Goal: Find specific page/section: Find specific page/section

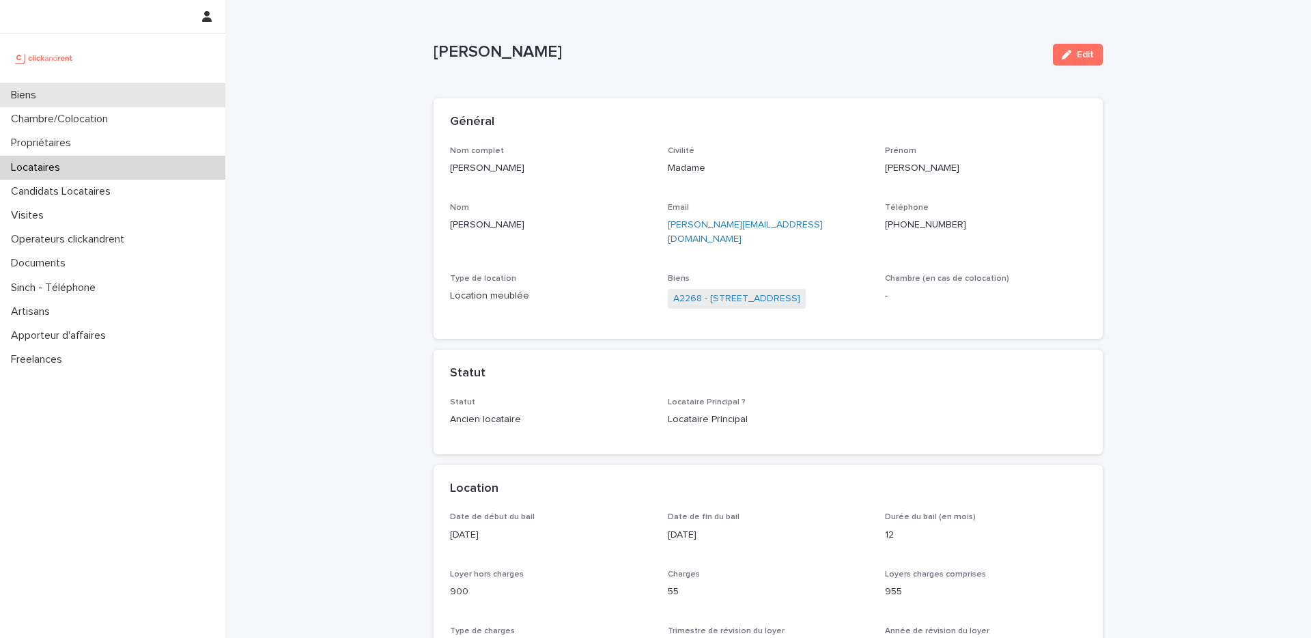
click at [79, 91] on div "Biens" at bounding box center [112, 95] width 225 height 24
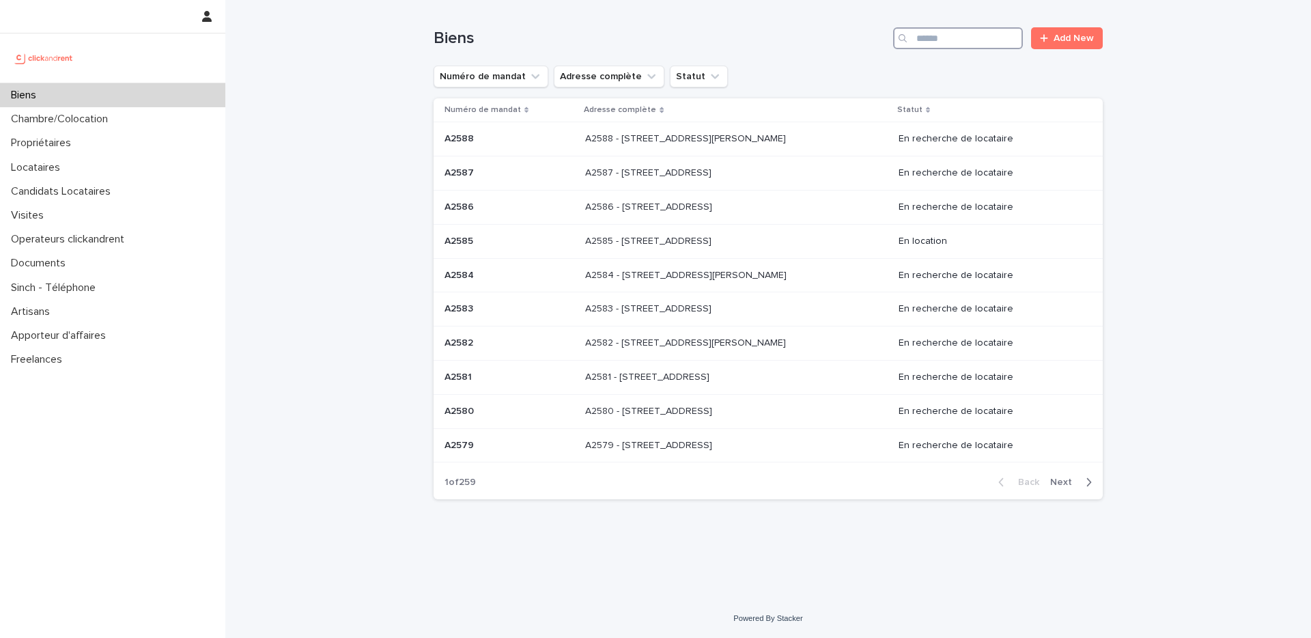
click at [988, 46] on input "Search" at bounding box center [958, 38] width 130 height 22
type input "*******"
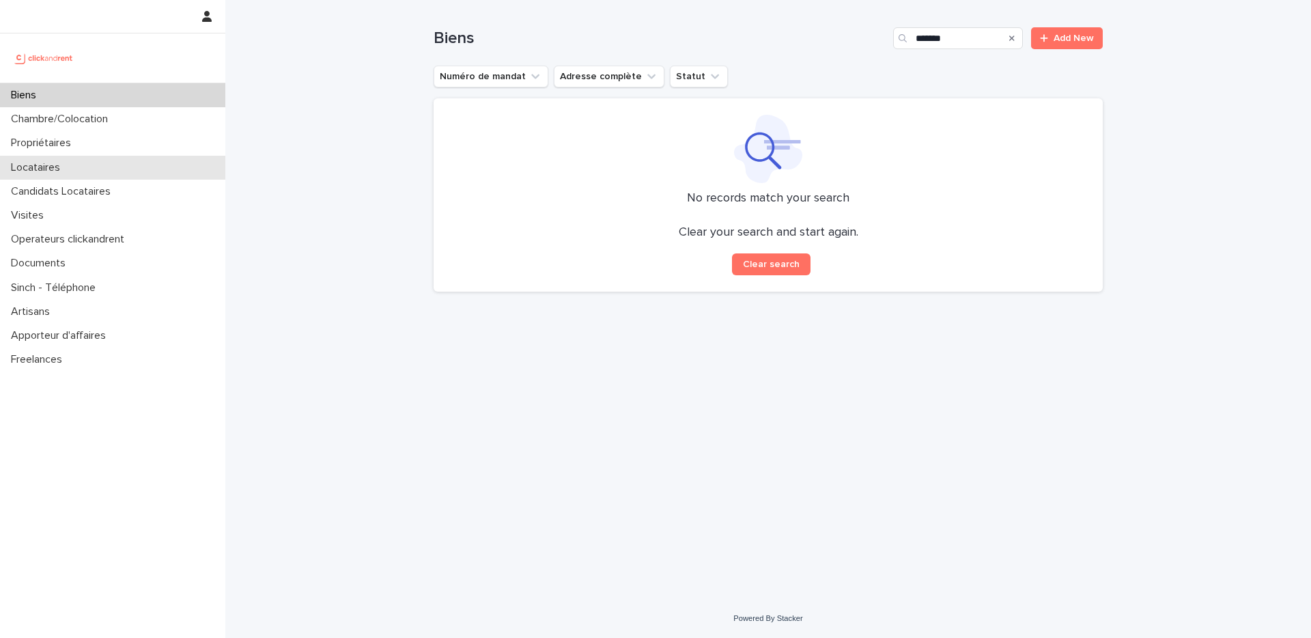
click at [72, 178] on div "Locataires" at bounding box center [112, 168] width 225 height 24
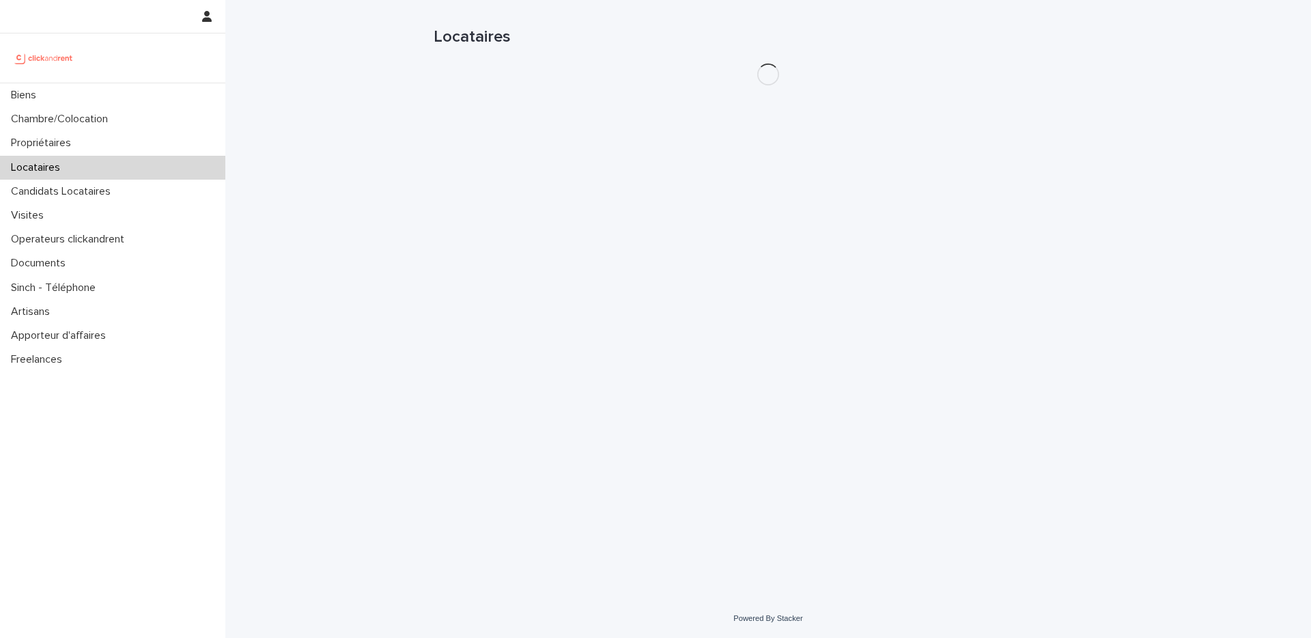
click at [72, 159] on div "Locataires" at bounding box center [112, 168] width 225 height 24
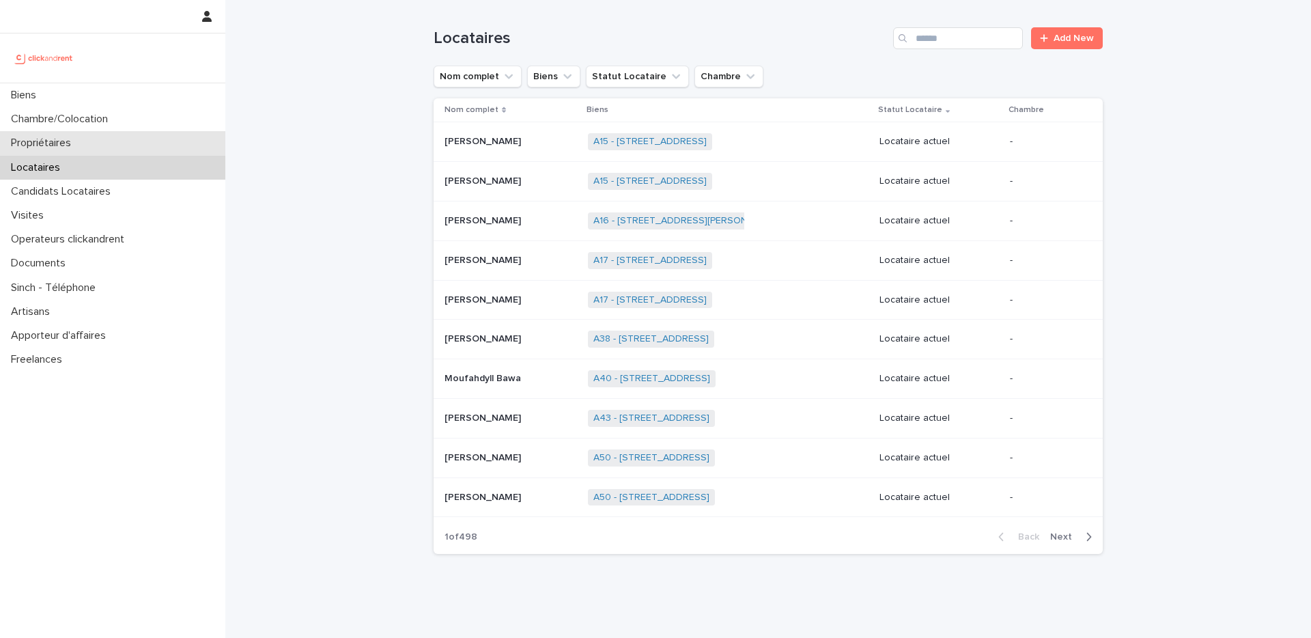
click at [113, 142] on div "Propriétaires" at bounding box center [112, 143] width 225 height 24
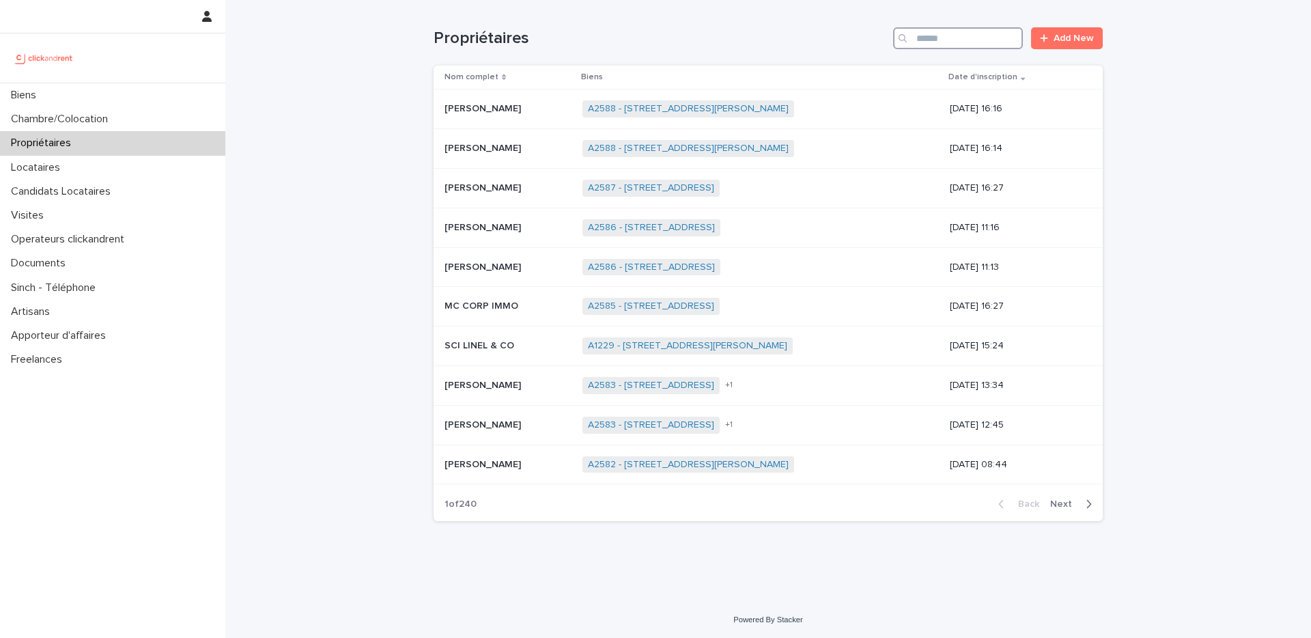
click at [983, 47] on input "Search" at bounding box center [958, 38] width 130 height 22
type input "*******"
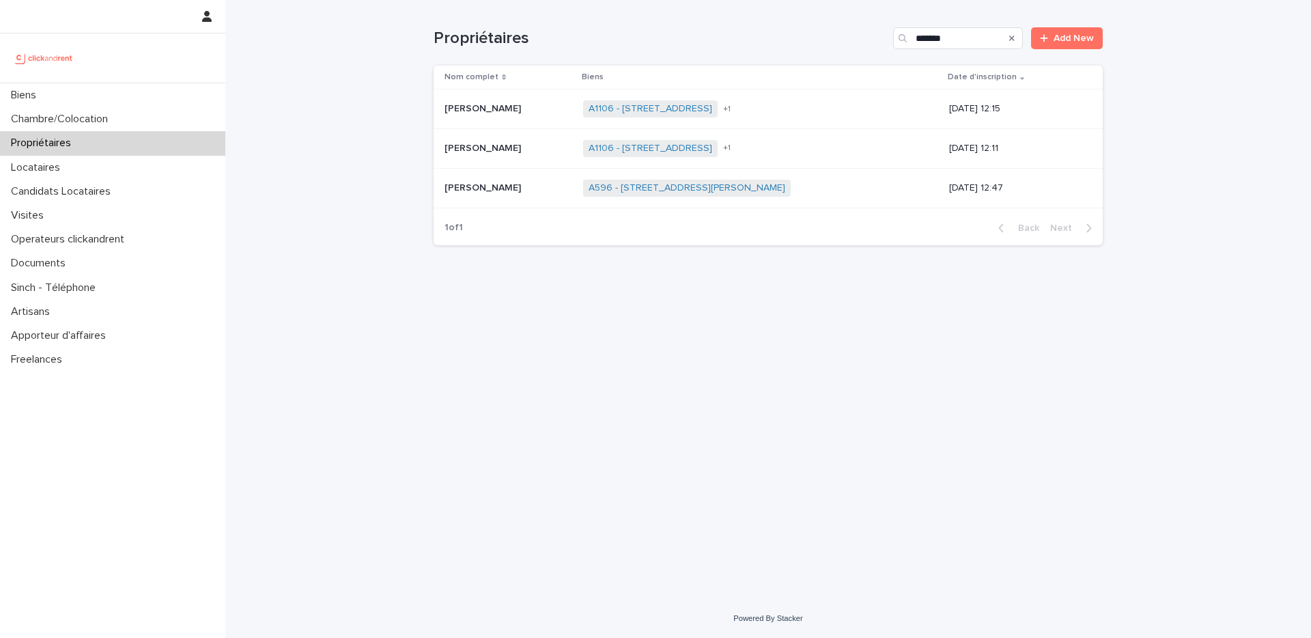
click at [518, 160] on td "[PERSON_NAME] [PERSON_NAME]" at bounding box center [506, 149] width 144 height 40
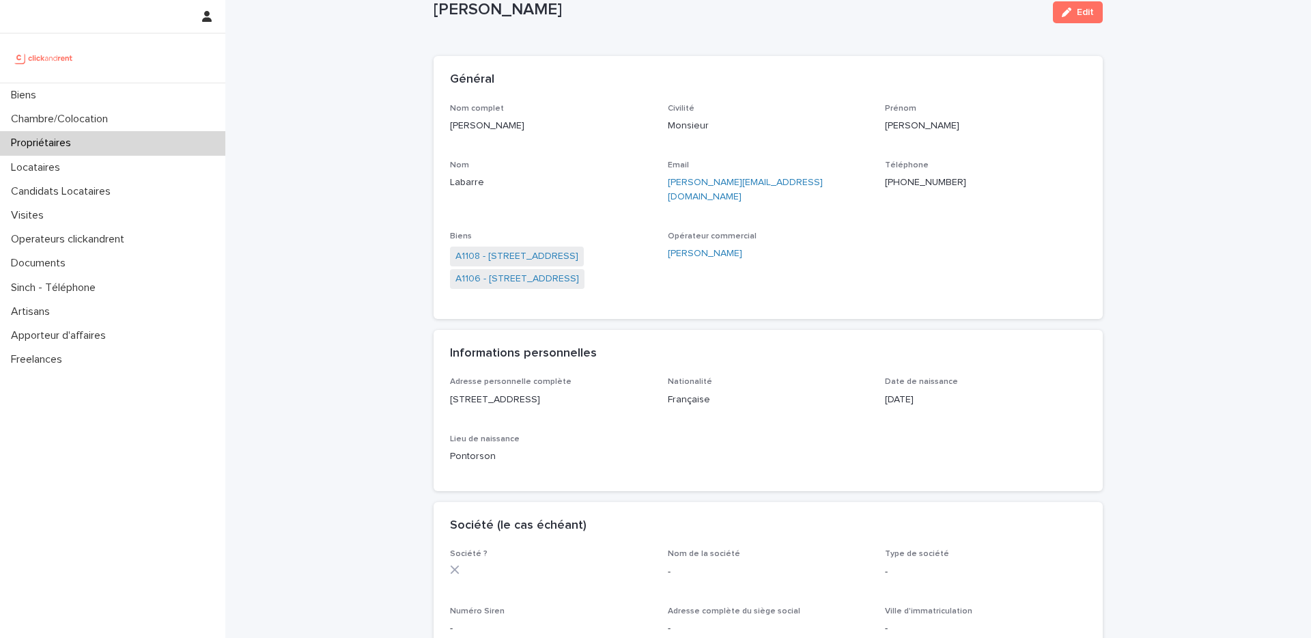
scroll to position [73, 0]
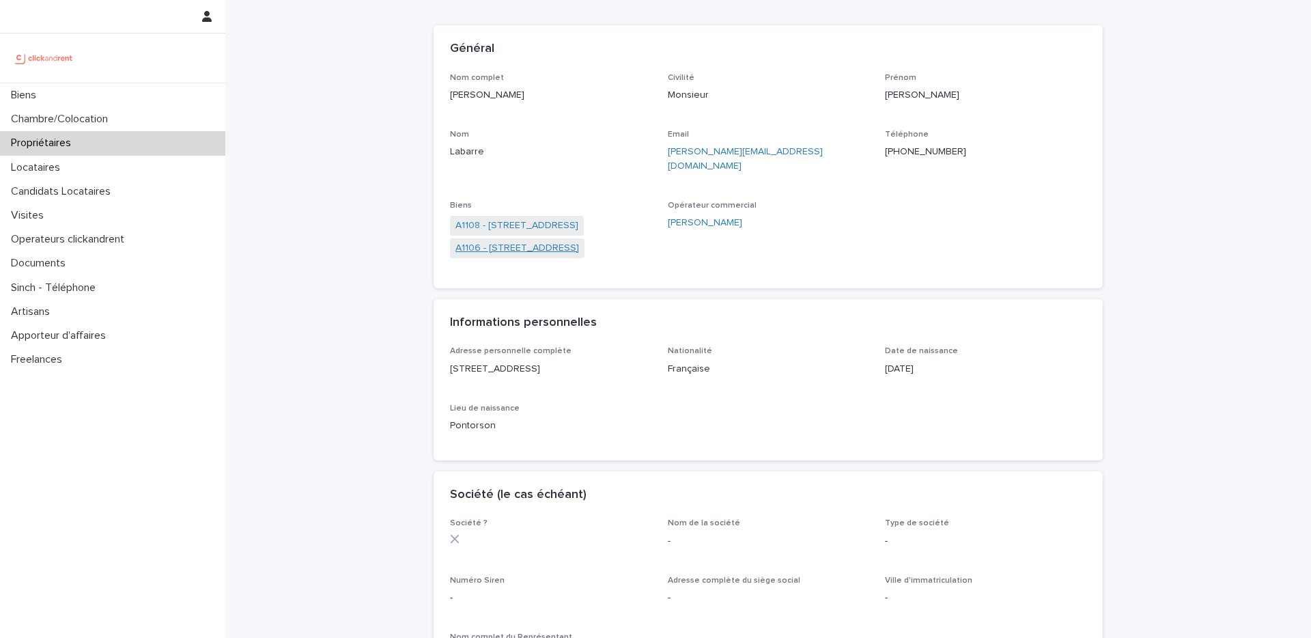
click at [579, 241] on link "A1106 - [STREET_ADDRESS]" at bounding box center [518, 248] width 124 height 14
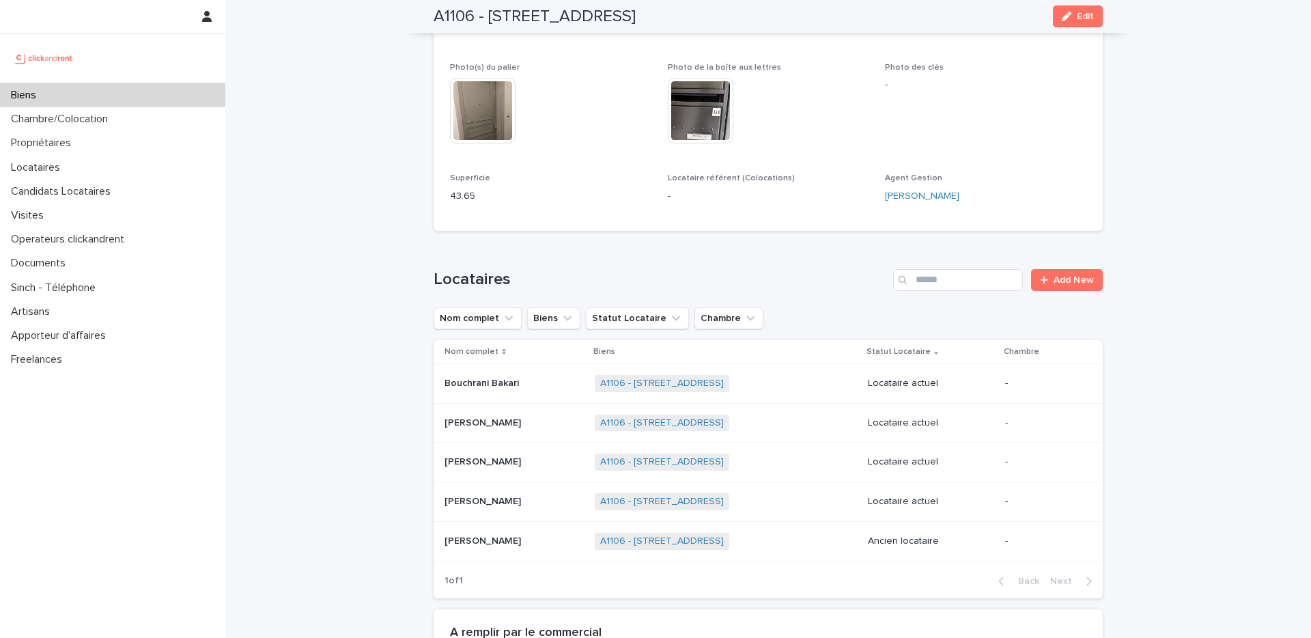
scroll to position [364, 0]
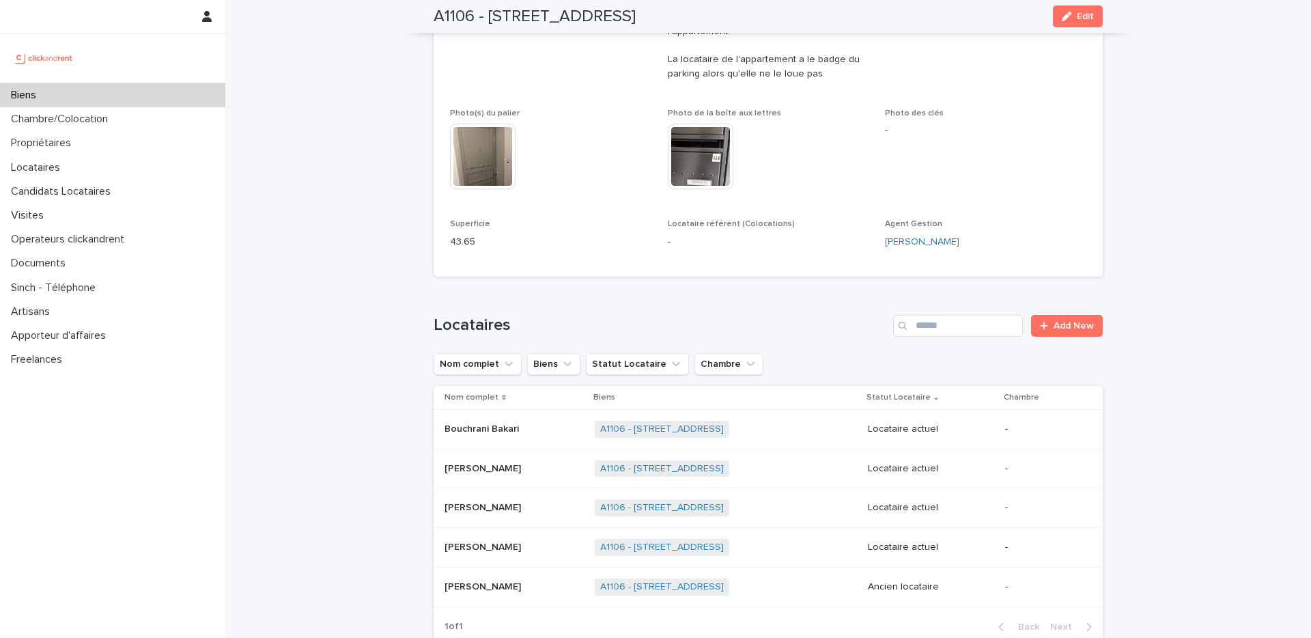
click at [128, 85] on div "Biens" at bounding box center [112, 95] width 225 height 24
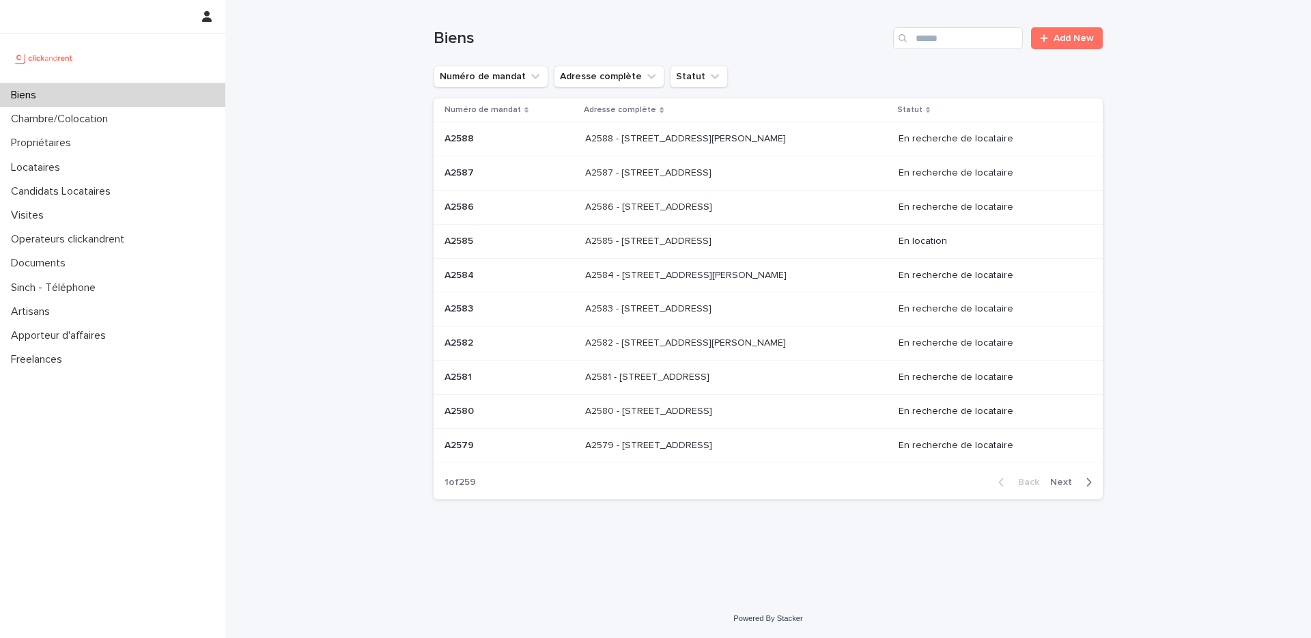
click at [908, 59] on div "Biens Add New" at bounding box center [768, 33] width 669 height 66
click at [954, 46] on input "Search" at bounding box center [958, 38] width 130 height 22
type input "****"
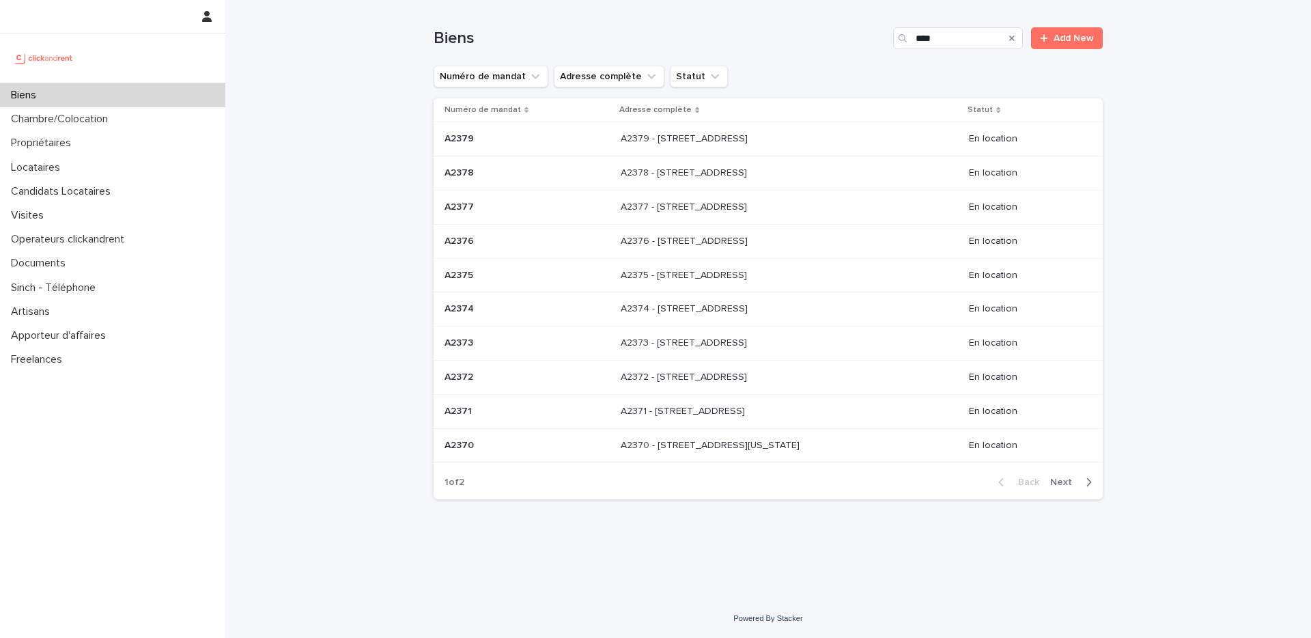
click at [1074, 477] on span "Next" at bounding box center [1066, 482] width 30 height 10
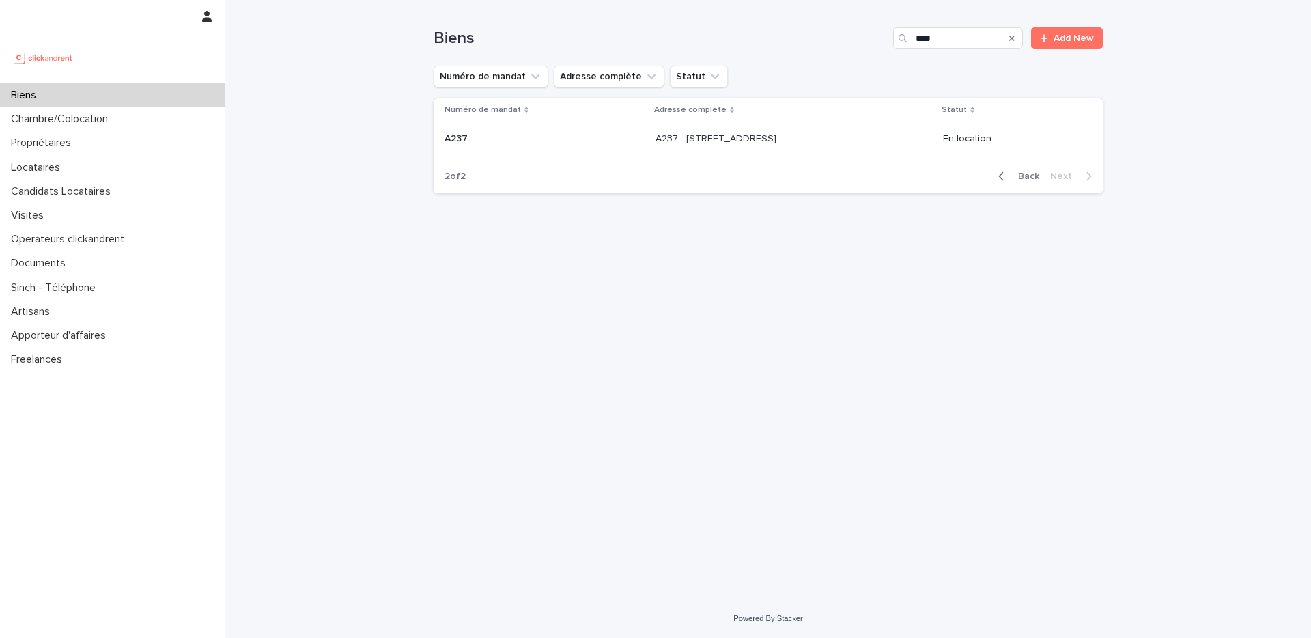
click at [667, 137] on p "A237 - [STREET_ADDRESS]" at bounding box center [718, 137] width 124 height 14
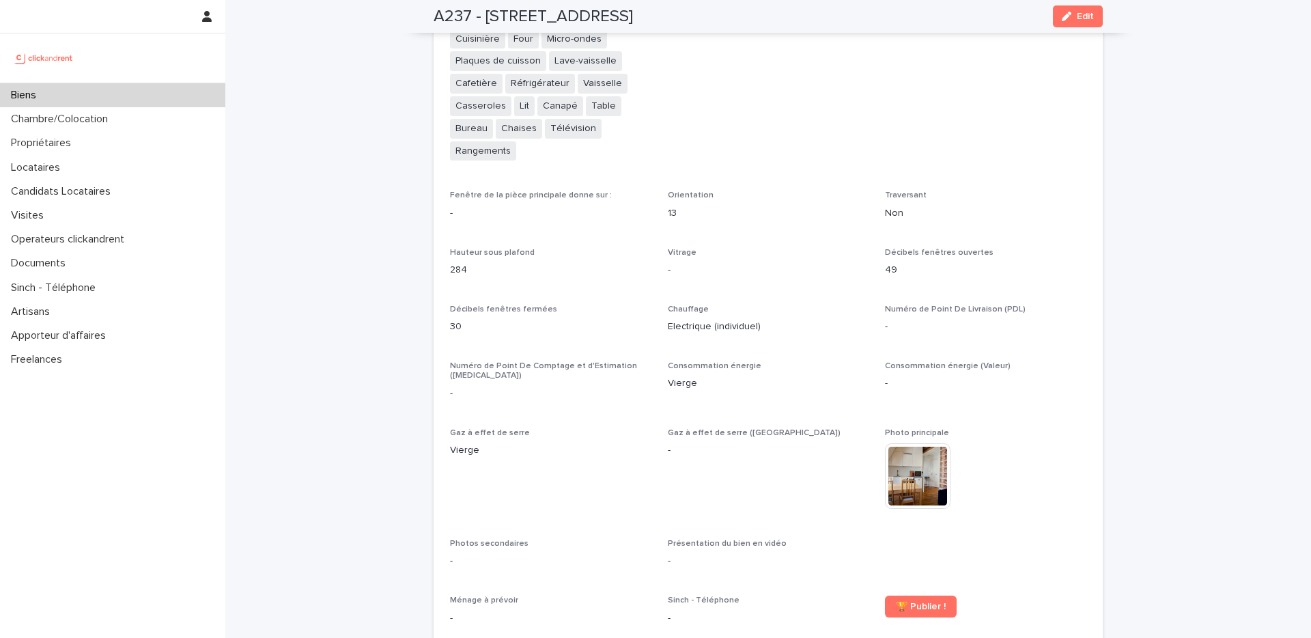
scroll to position [3177, 0]
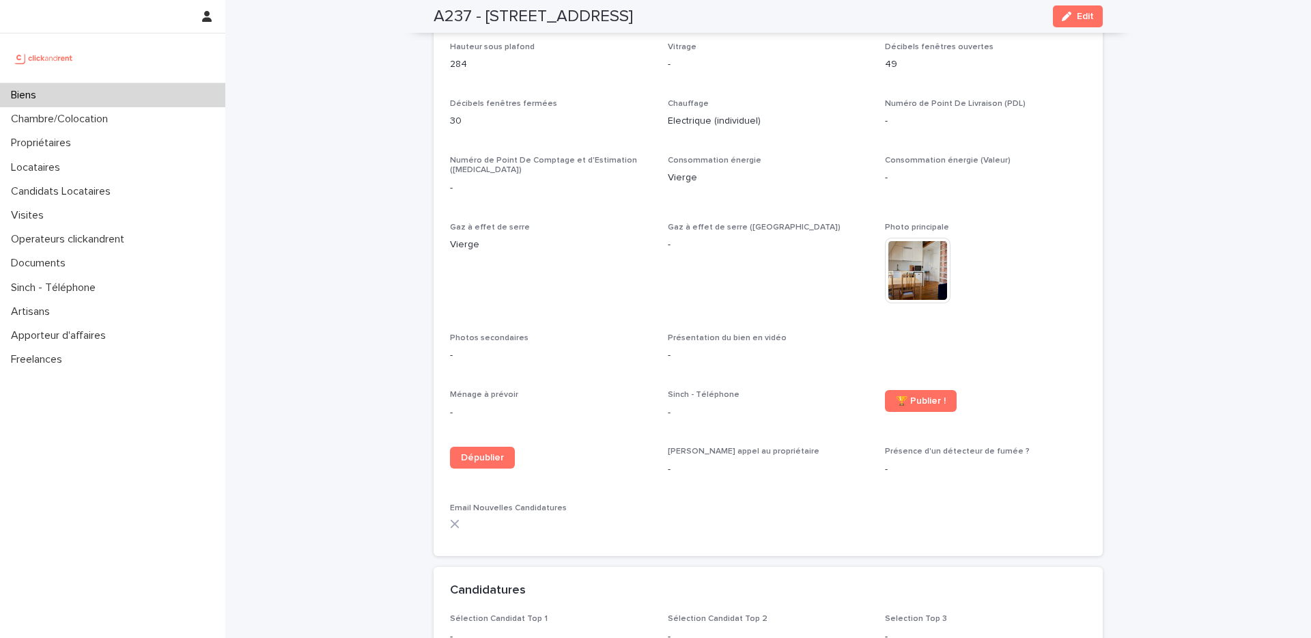
click at [935, 246] on img at bounding box center [918, 271] width 66 height 66
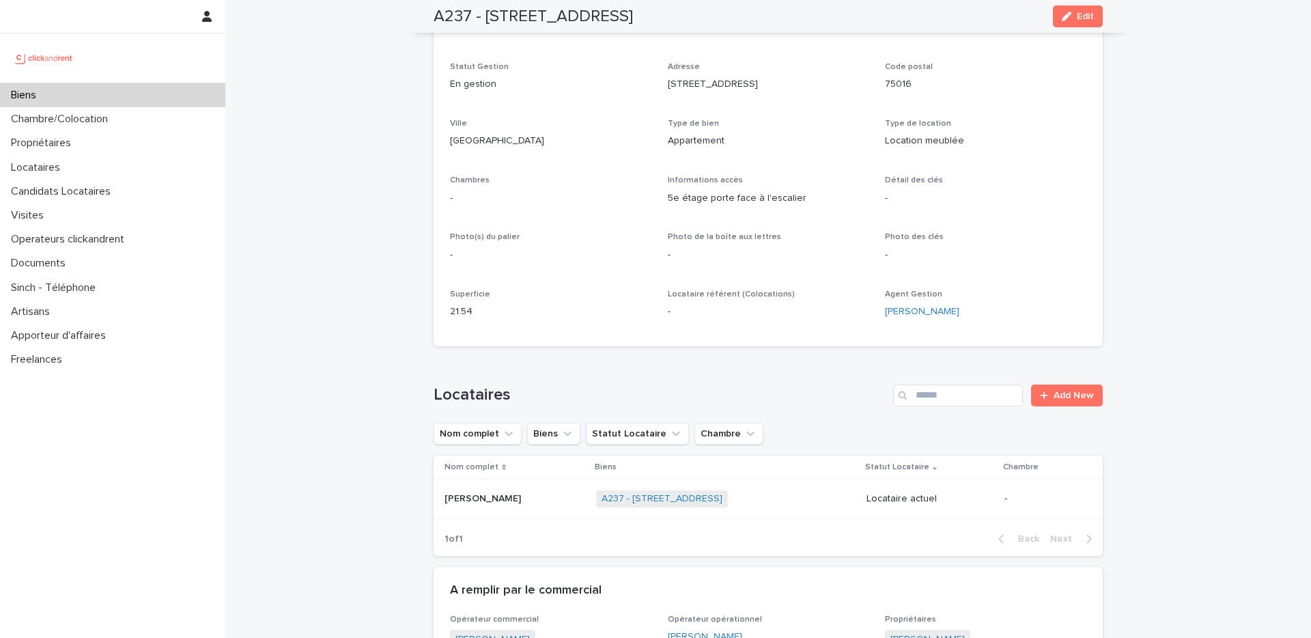
scroll to position [0, 0]
